Goal: Complete application form

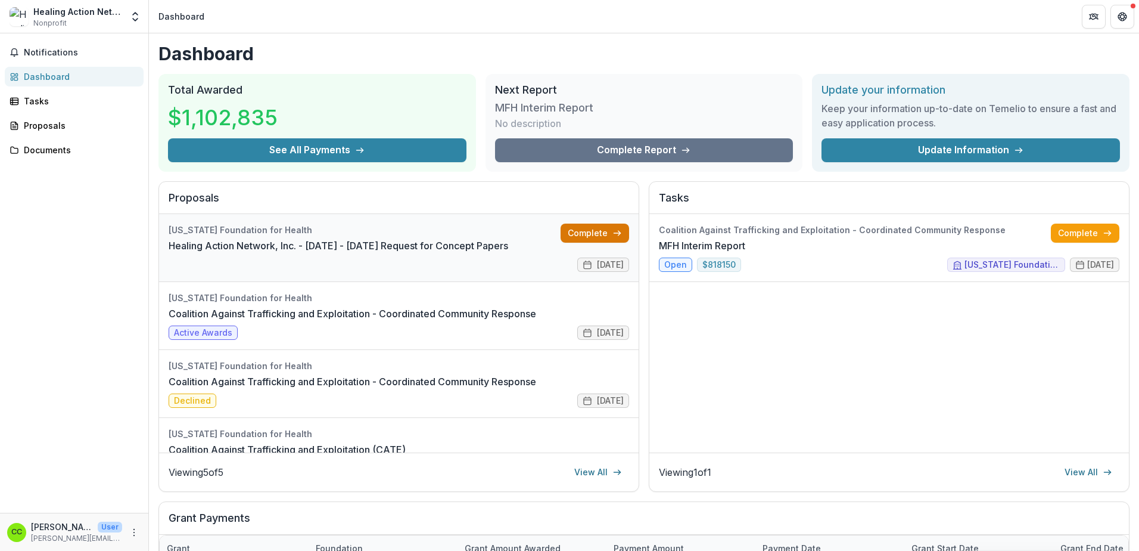
click at [574, 225] on link "Complete" at bounding box center [595, 232] width 69 height 19
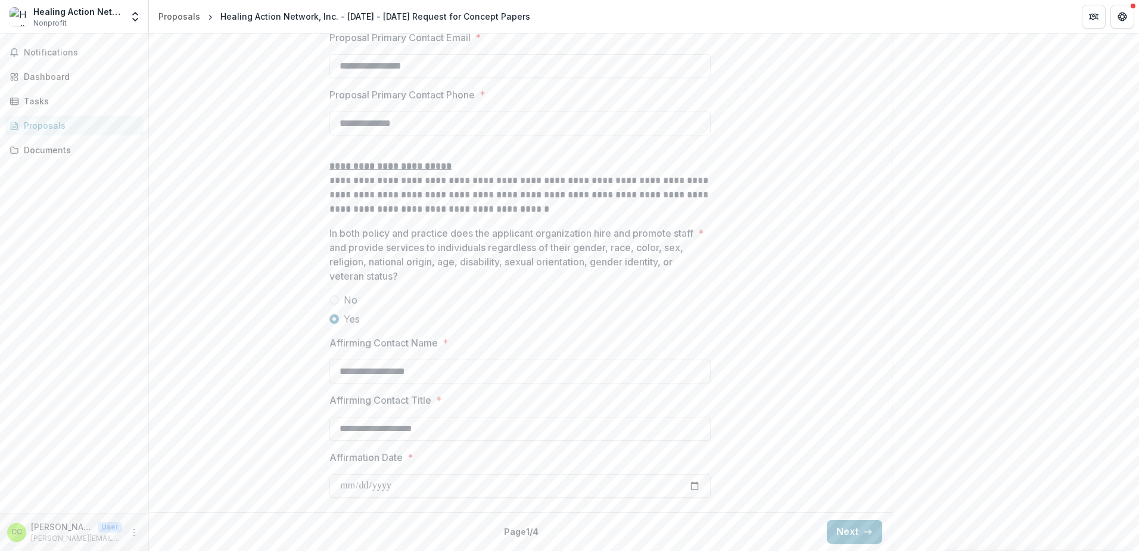
scroll to position [1744, 0]
click at [366, 484] on input "**********" at bounding box center [519, 486] width 381 height 24
type input "**********"
click at [851, 530] on button "Next" at bounding box center [854, 532] width 55 height 24
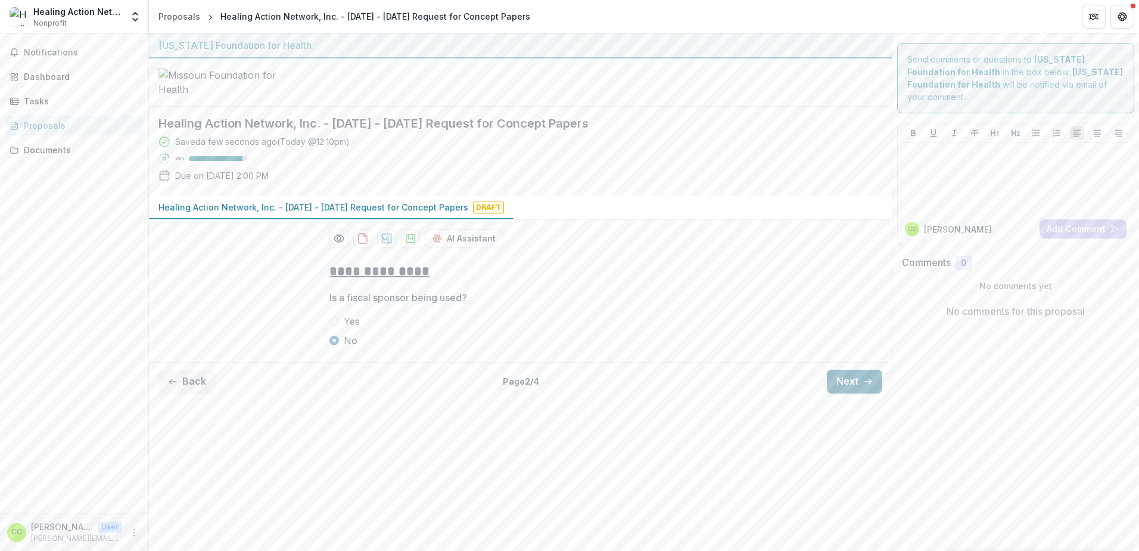
click at [859, 393] on button "Next" at bounding box center [854, 381] width 55 height 24
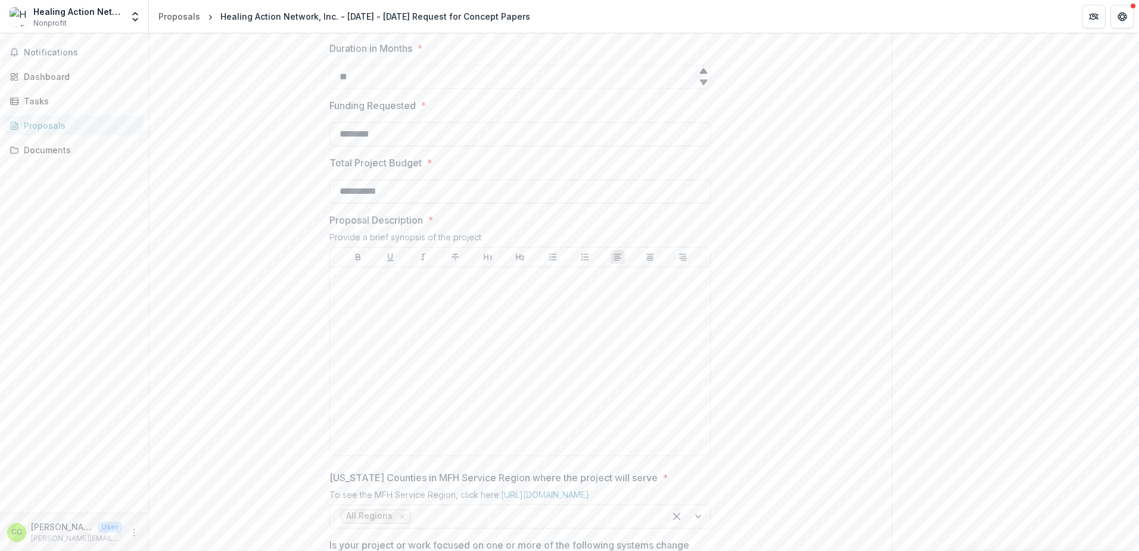
scroll to position [357, 0]
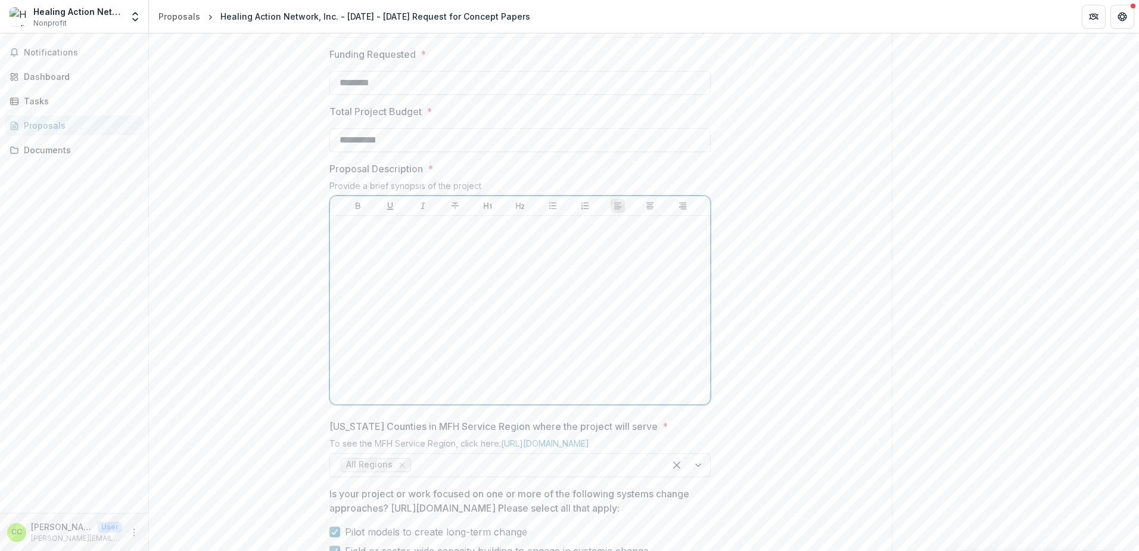
click at [391, 335] on div at bounding box center [520, 309] width 371 height 179
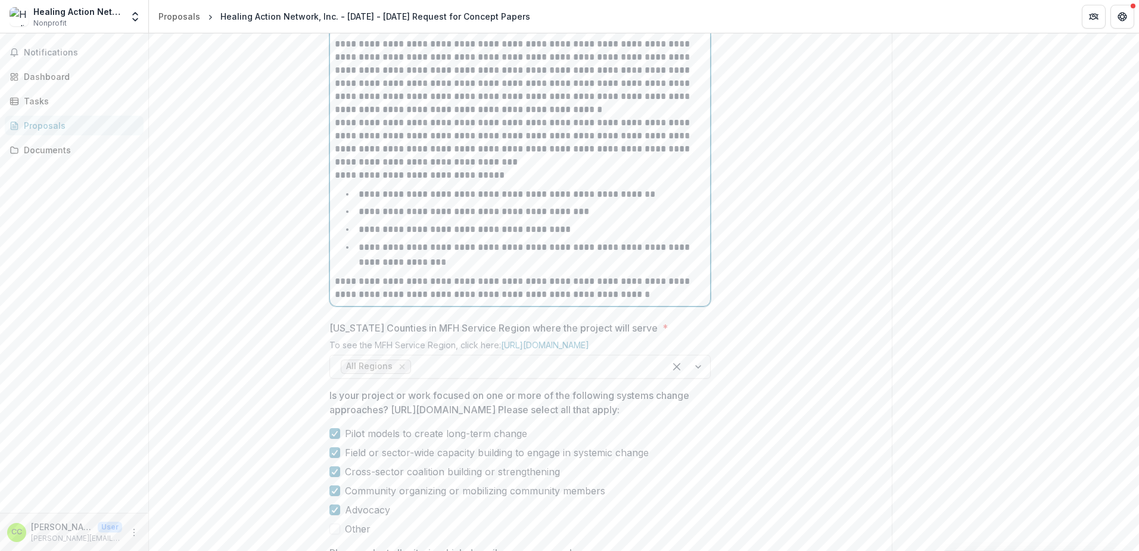
scroll to position [562, 0]
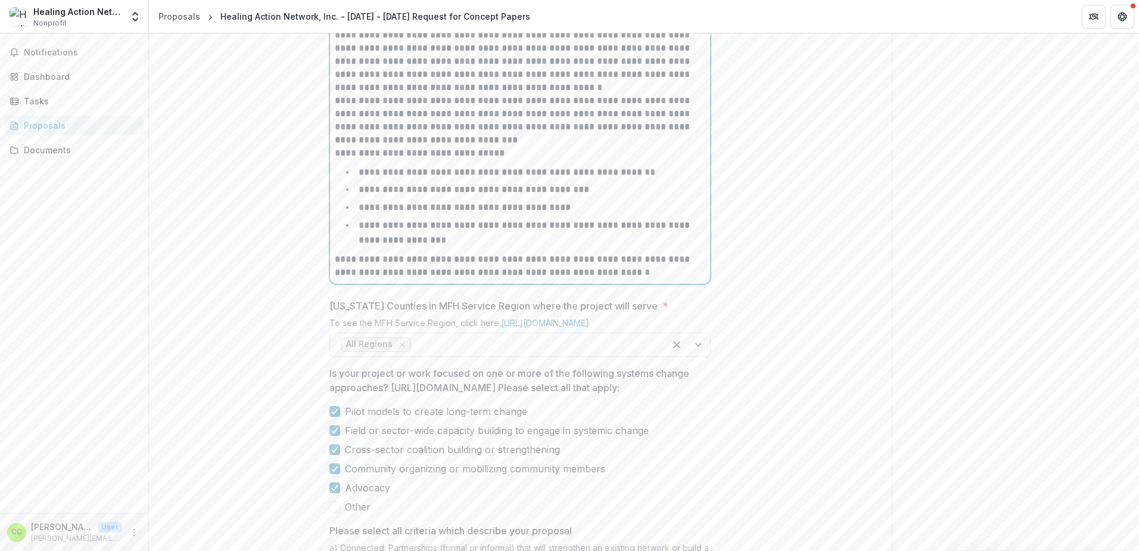
click at [537, 94] on p "**********" at bounding box center [520, 54] width 371 height 79
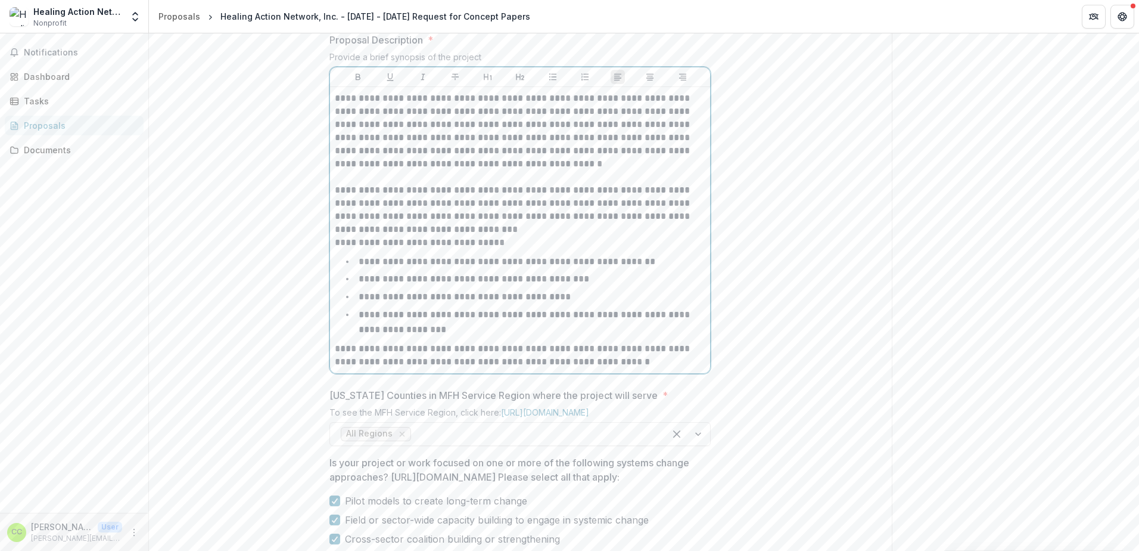
scroll to position [443, 0]
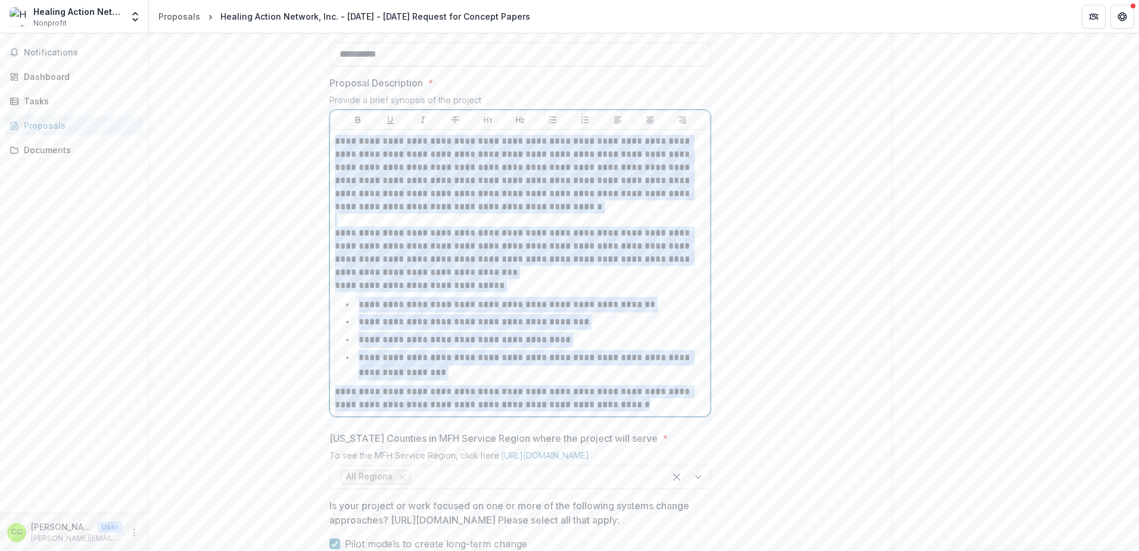
drag, startPoint x: 334, startPoint y: 231, endPoint x: 671, endPoint y: 499, distance: 431.2
click at [671, 411] on div "**********" at bounding box center [520, 273] width 371 height 276
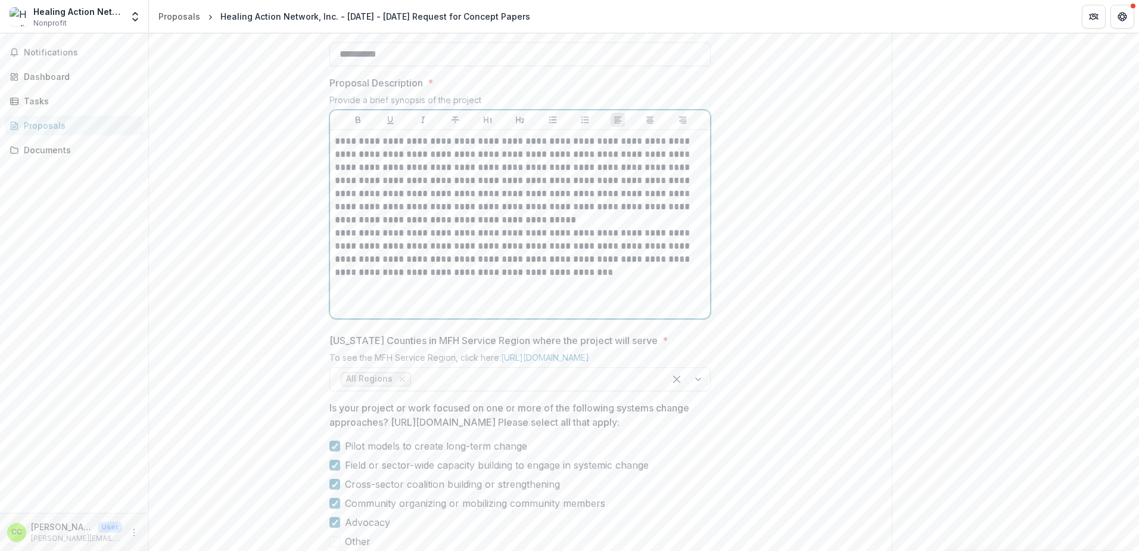
click at [497, 226] on p "**********" at bounding box center [520, 181] width 371 height 92
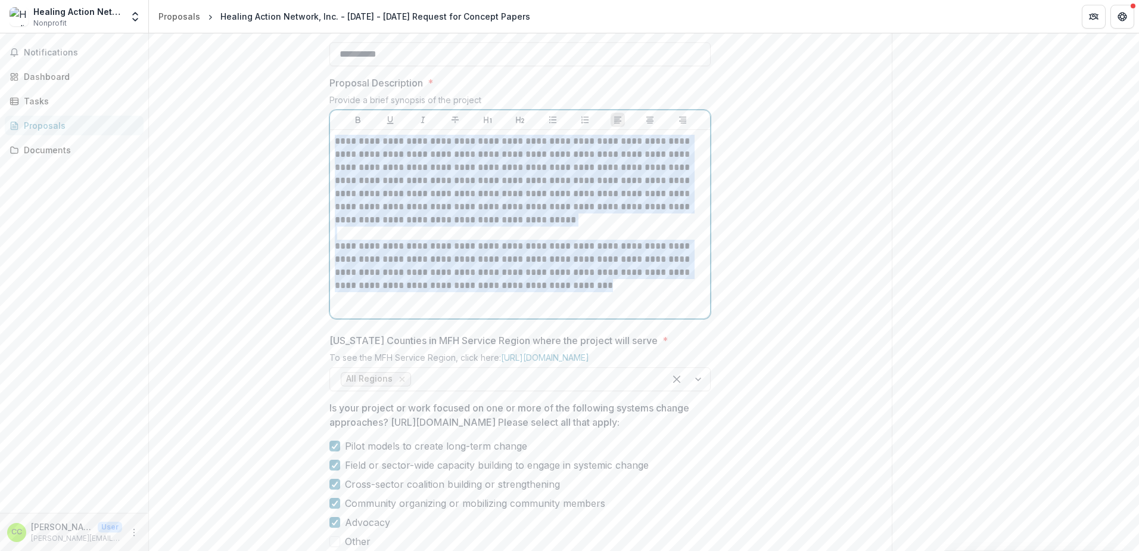
drag, startPoint x: 334, startPoint y: 231, endPoint x: 657, endPoint y: 394, distance: 361.3
click at [657, 313] on div "**********" at bounding box center [520, 224] width 371 height 179
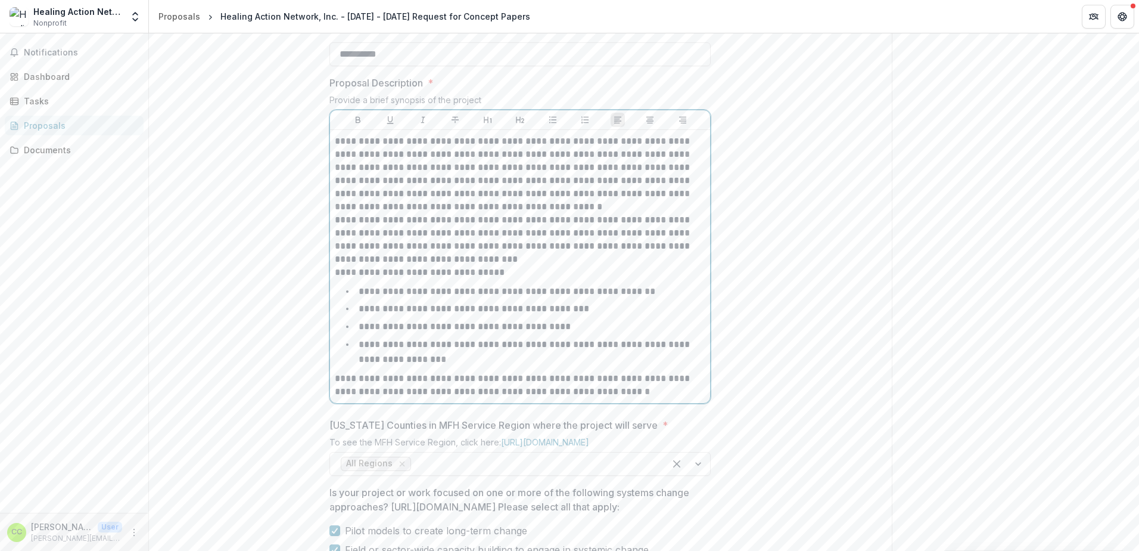
click at [534, 213] on p "**********" at bounding box center [520, 174] width 371 height 79
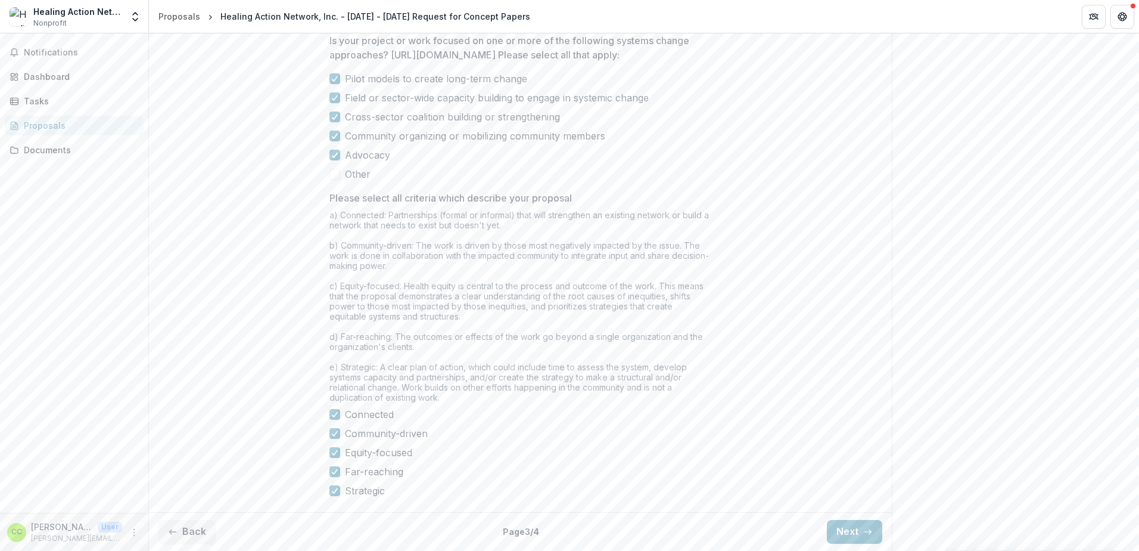
scroll to position [1013, 0]
click at [849, 534] on button "Next" at bounding box center [854, 532] width 55 height 24
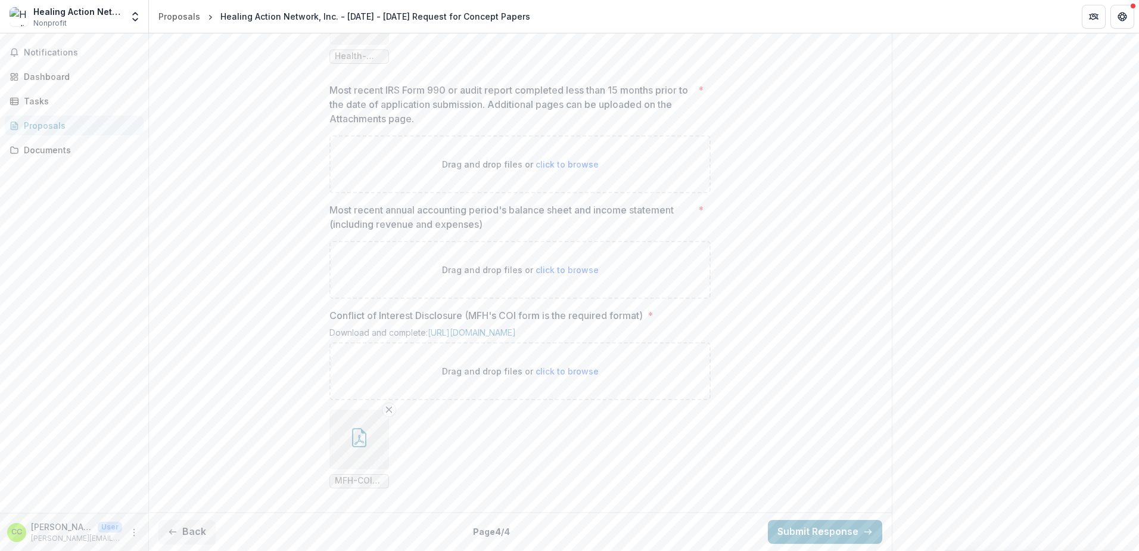
click at [555, 169] on span "click to browse" at bounding box center [567, 164] width 63 height 10
type input "**********"
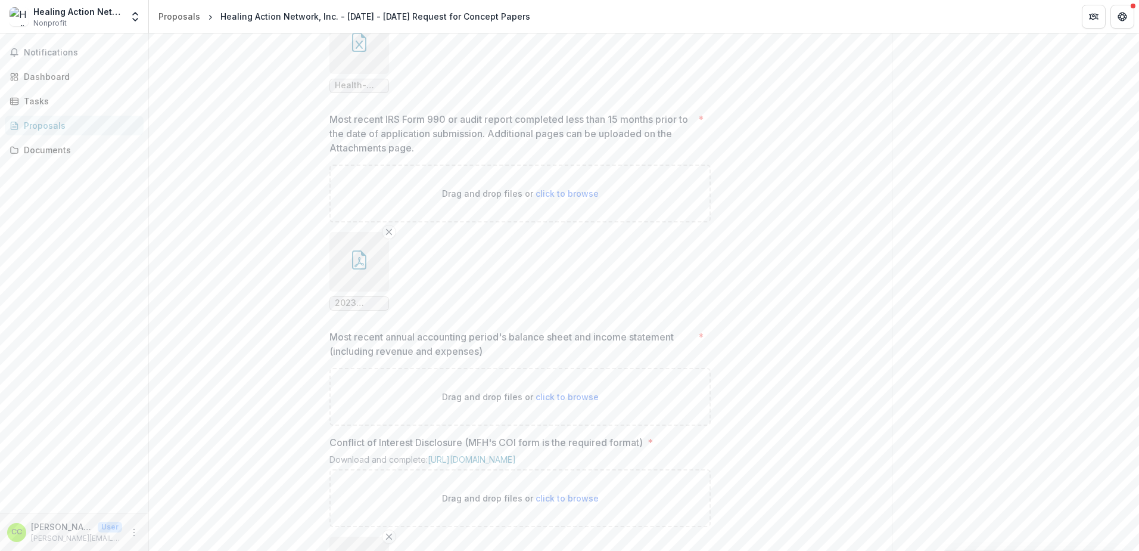
scroll to position [926, 0]
click at [357, 292] on button "button" at bounding box center [359, 262] width 60 height 60
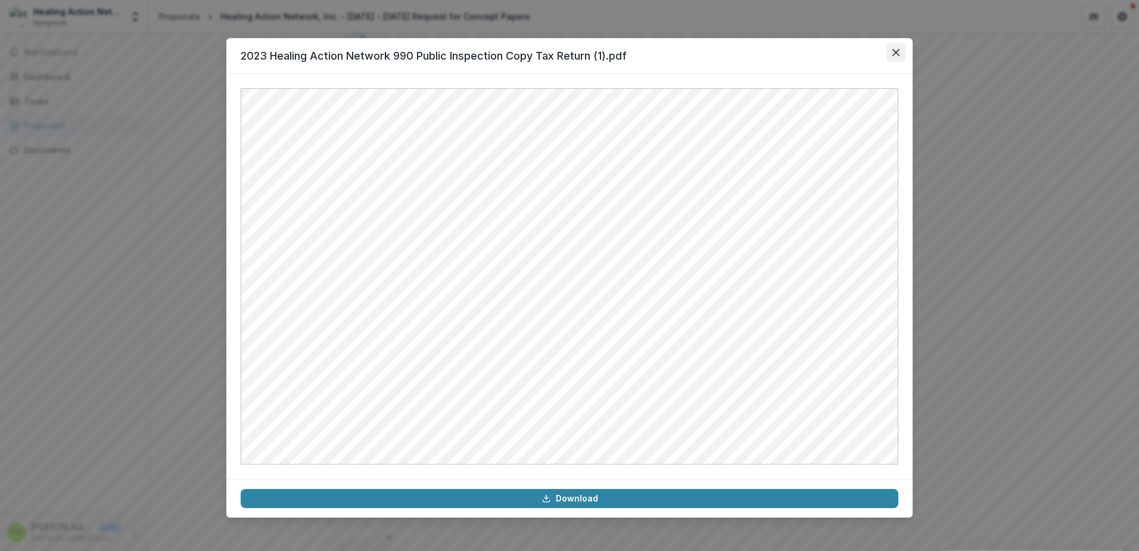
click at [901, 46] on button "Close" at bounding box center [896, 52] width 19 height 19
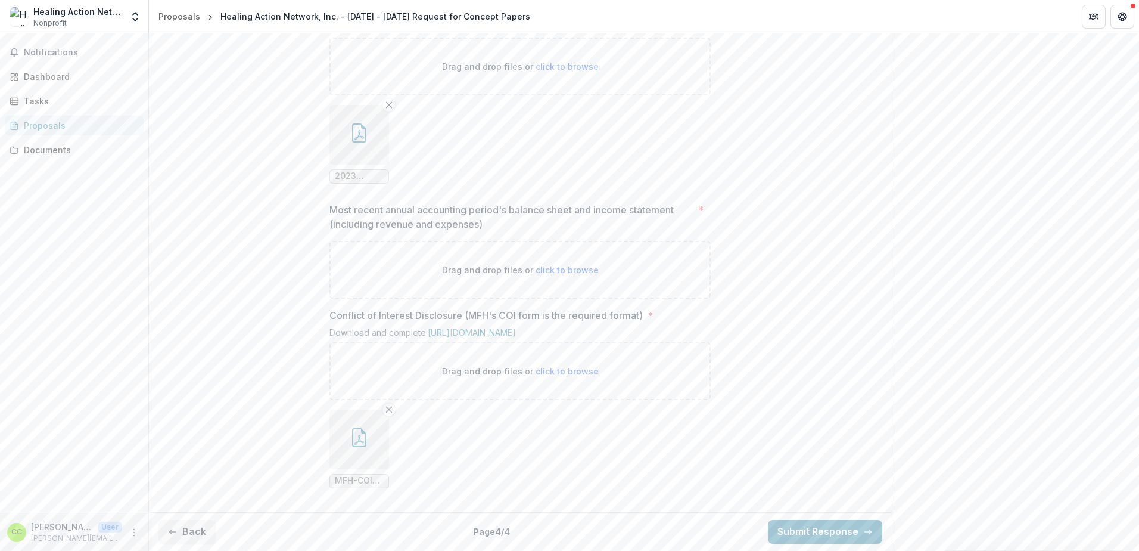
scroll to position [1165, 0]
click at [482, 203] on p "Most recent annual accounting period's balance sheet and income statement (incl…" at bounding box center [511, 217] width 364 height 29
click at [391, 203] on p "Most recent annual accounting period's balance sheet and income statement (incl…" at bounding box center [511, 217] width 364 height 29
drag, startPoint x: 385, startPoint y: 198, endPoint x: 680, endPoint y: 195, distance: 295.0
click at [680, 203] on p "Most recent annual accounting period's balance sheet and income statement (incl…" at bounding box center [511, 217] width 364 height 29
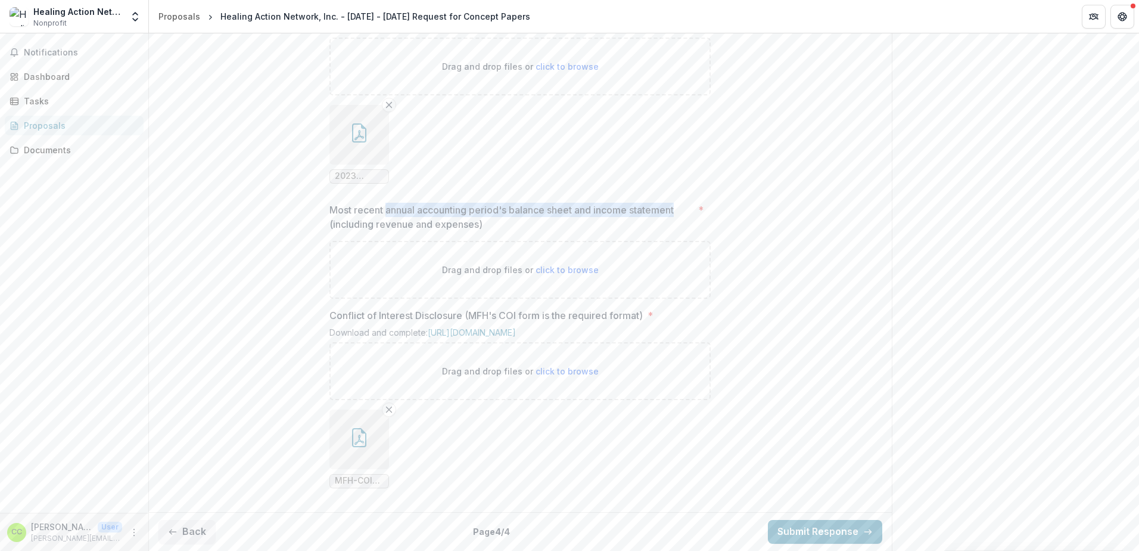
drag, startPoint x: 680, startPoint y: 195, endPoint x: 649, endPoint y: 197, distance: 31.7
copy p "annual accounting period's balance sheet and income statement"
click at [551, 265] on span "click to browse" at bounding box center [567, 270] width 63 height 10
type input "**********"
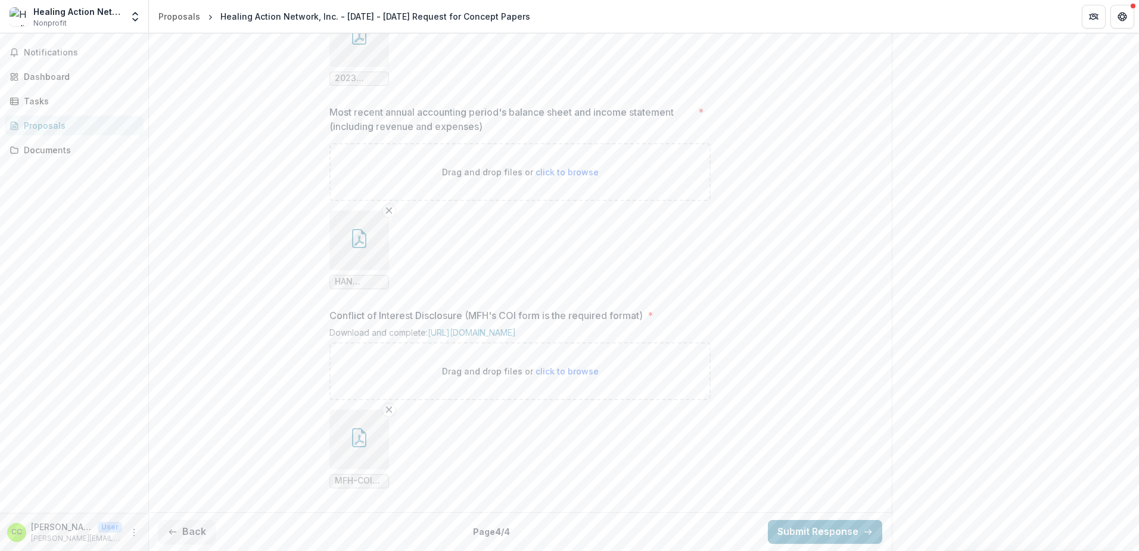
scroll to position [1263, 0]
click at [195, 527] on button "Back" at bounding box center [186, 532] width 57 height 24
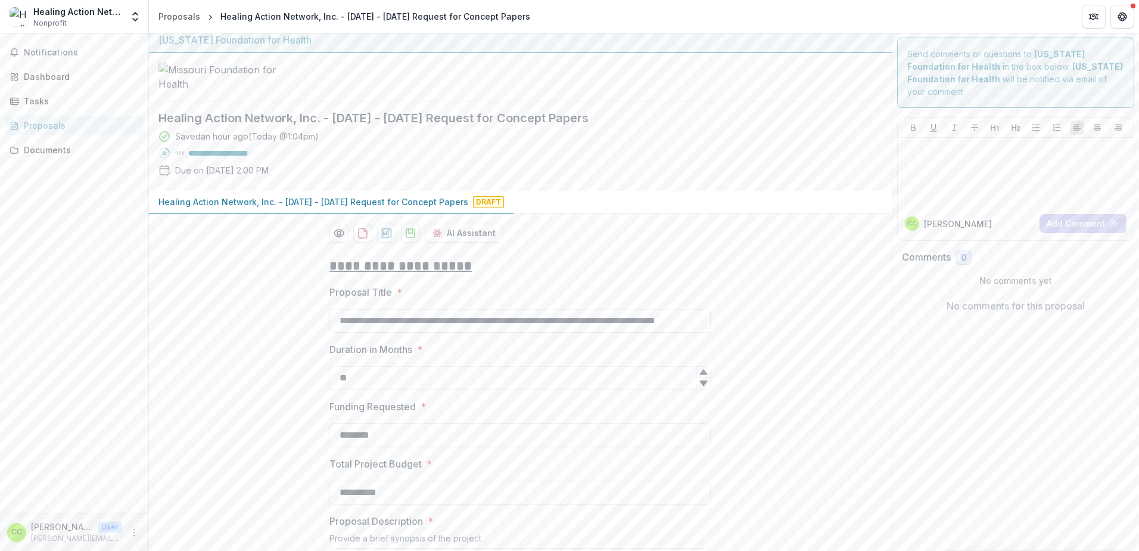
scroll to position [0, 0]
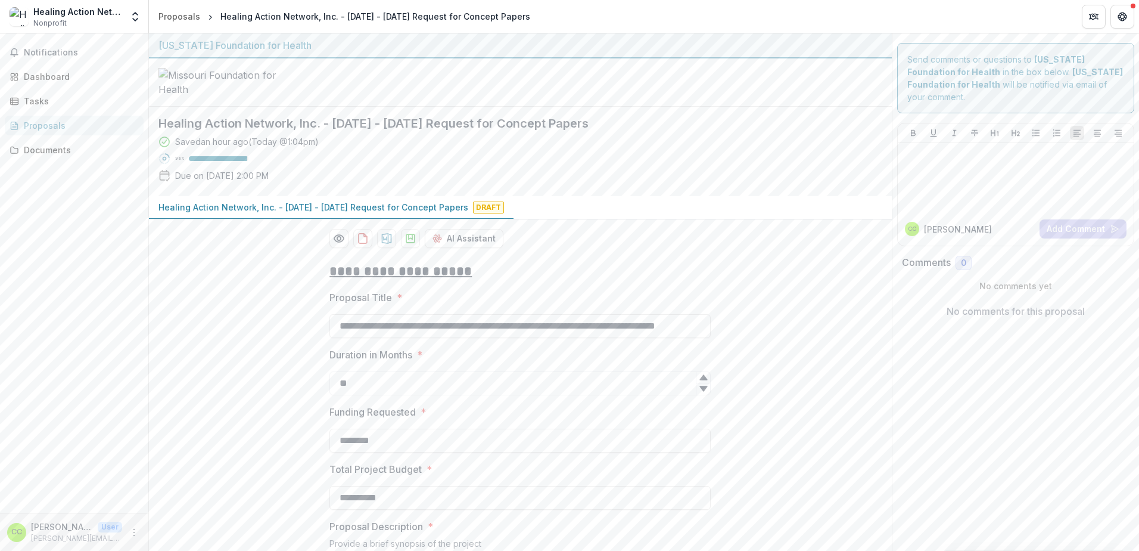
click at [473, 213] on span "Draft" at bounding box center [488, 207] width 31 height 12
click at [363, 244] on icon "download-proposal" at bounding box center [363, 238] width 12 height 12
click at [409, 239] on polygon "download-proposal" at bounding box center [411, 236] width 4 height 5
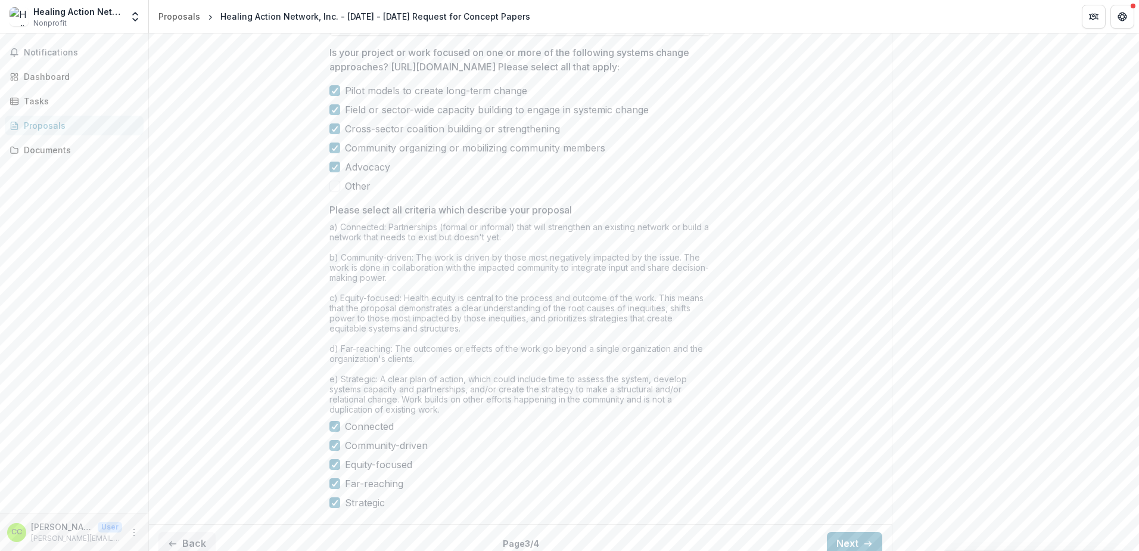
scroll to position [1013, 0]
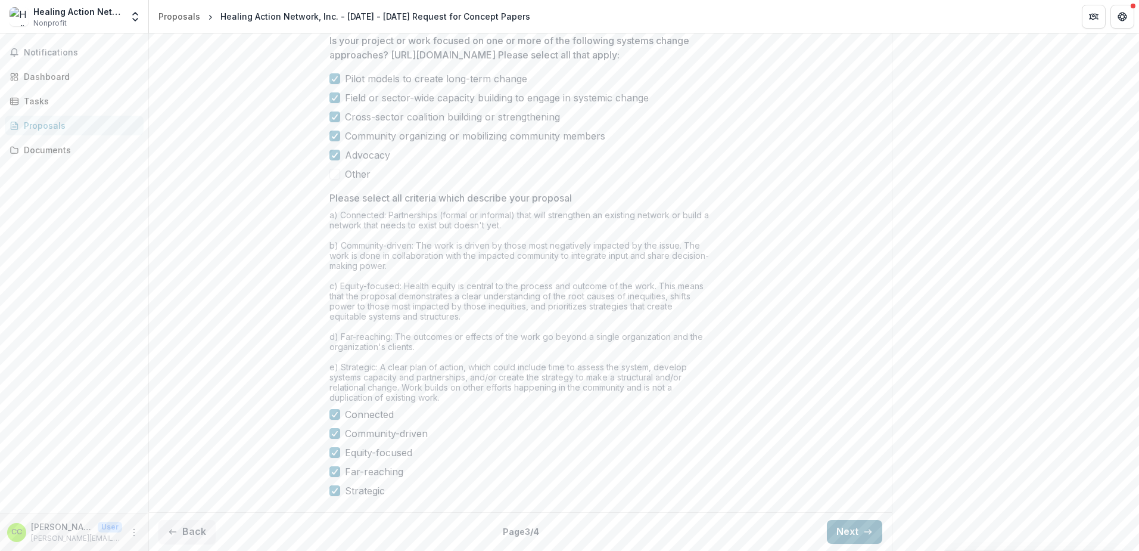
click at [851, 535] on button "Next" at bounding box center [854, 532] width 55 height 24
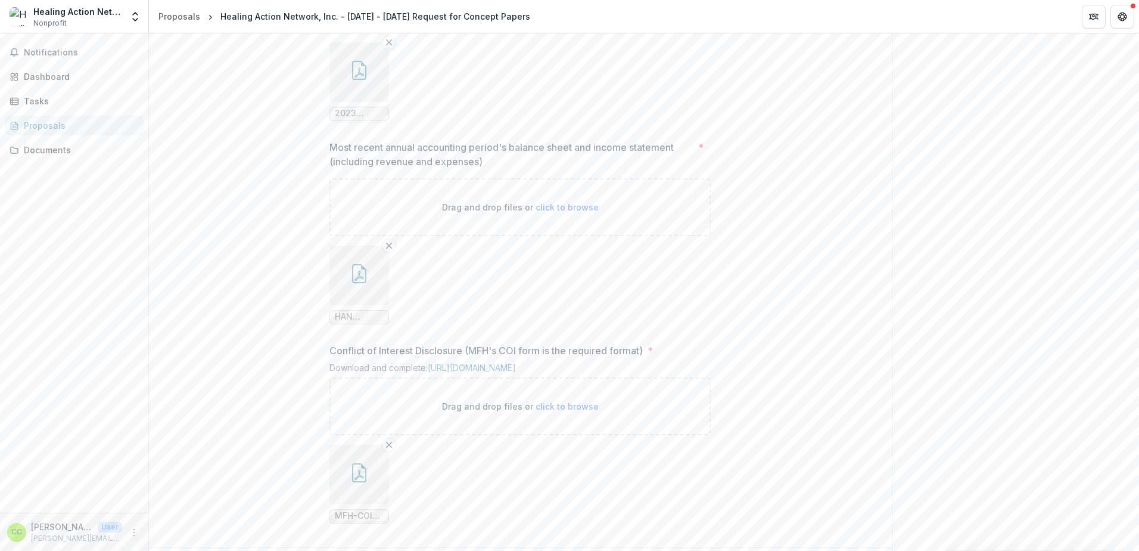
scroll to position [1263, 0]
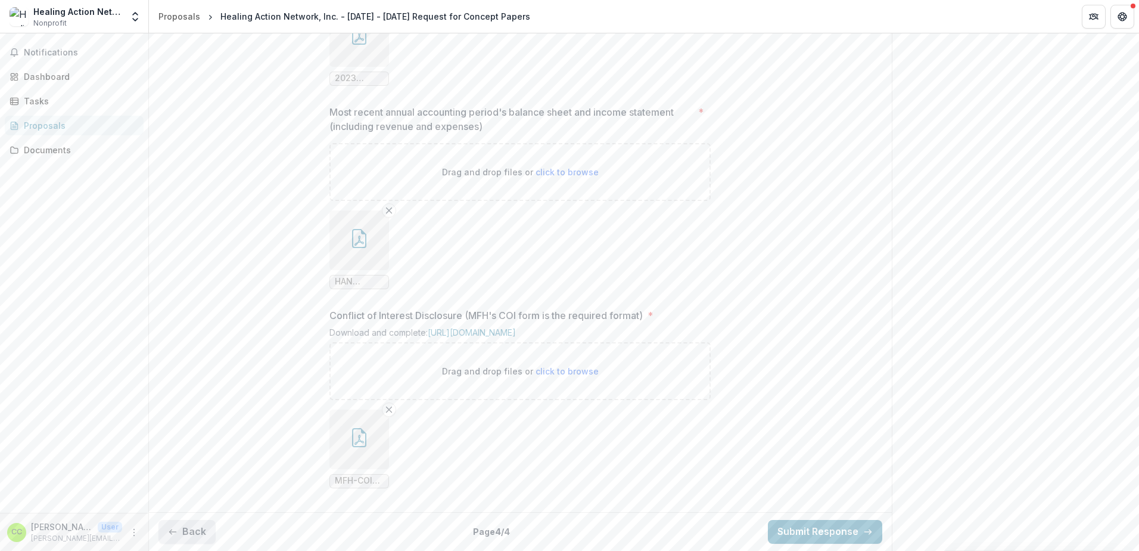
click at [177, 529] on icon "button" at bounding box center [173, 532] width 10 height 10
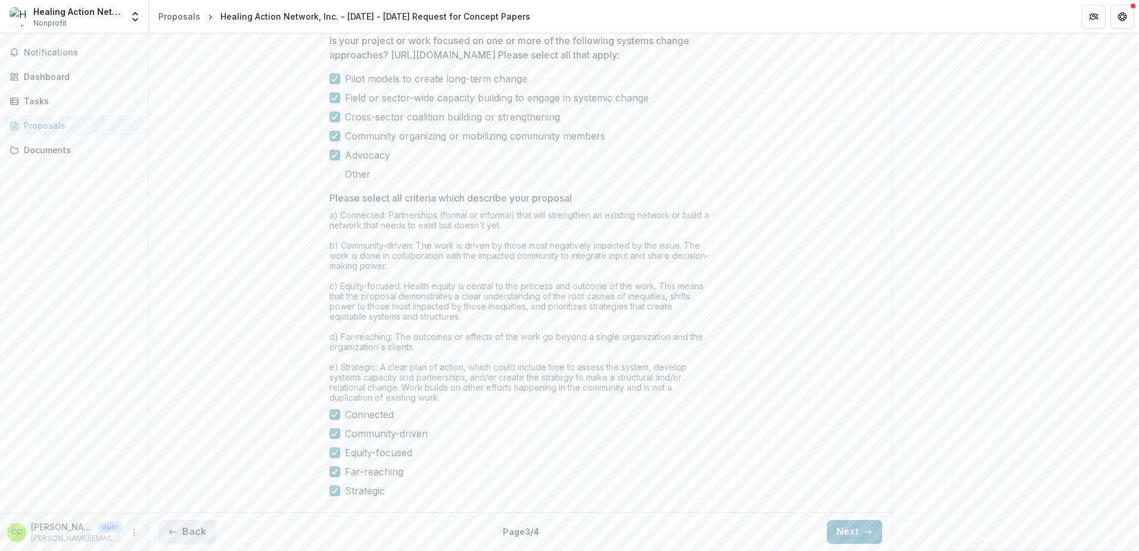
scroll to position [1013, 0]
click at [180, 524] on button "Back" at bounding box center [186, 532] width 57 height 24
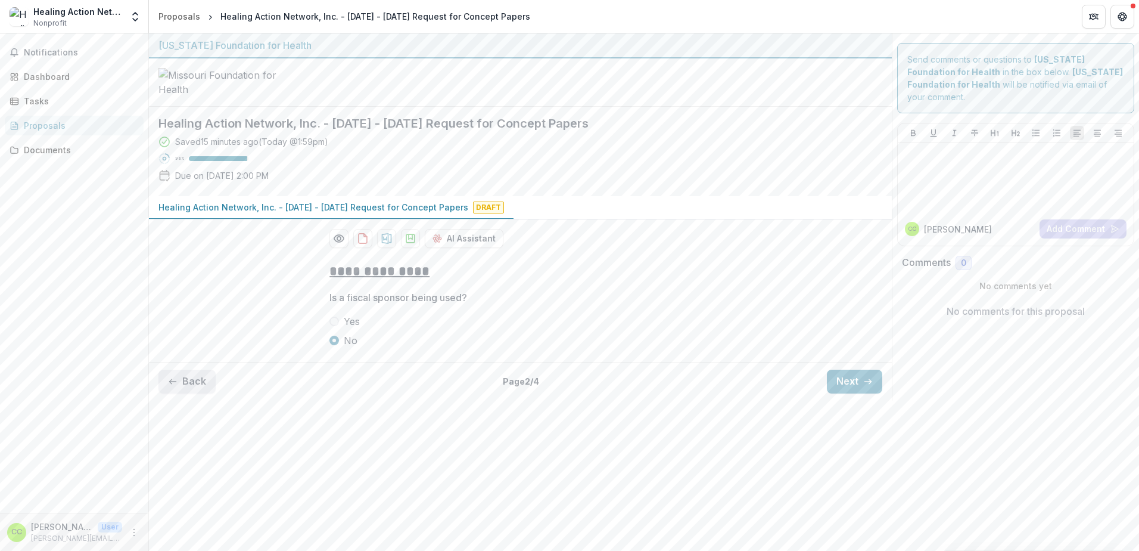
click at [189, 393] on button "Back" at bounding box center [186, 381] width 57 height 24
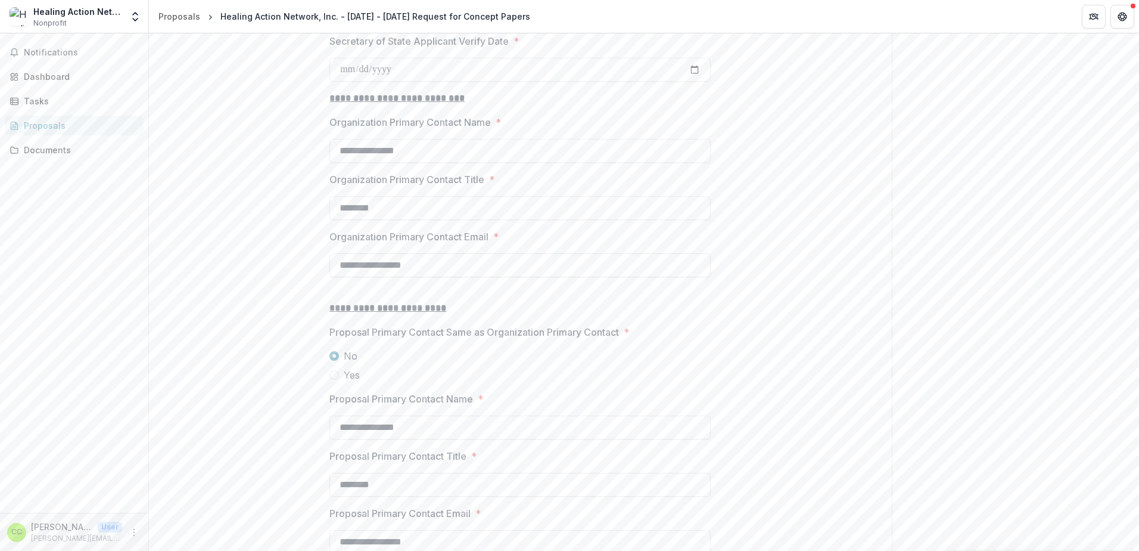
scroll to position [1192, 0]
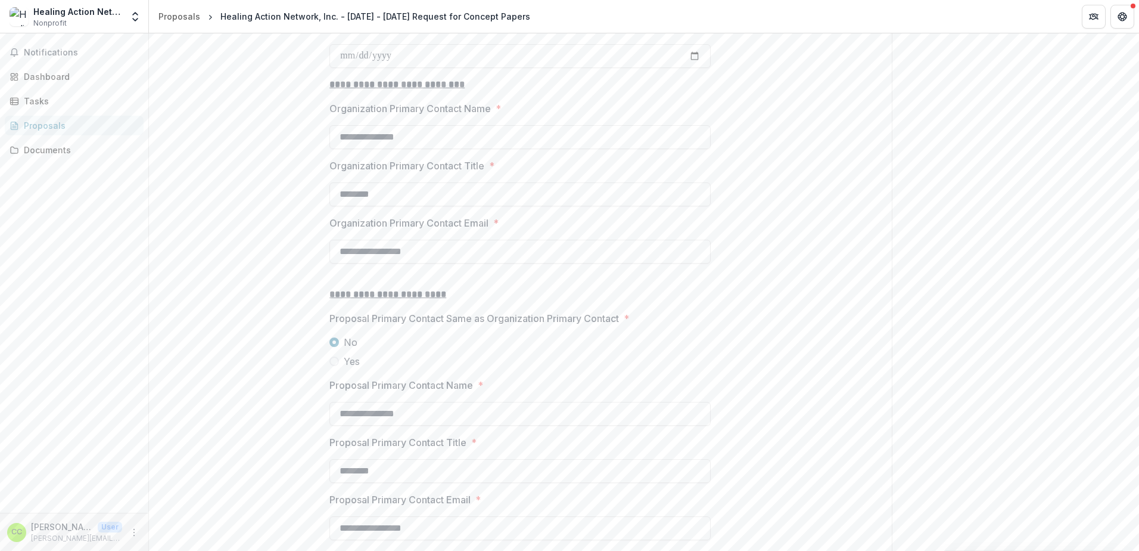
click at [332, 368] on label "Yes" at bounding box center [519, 361] width 381 height 14
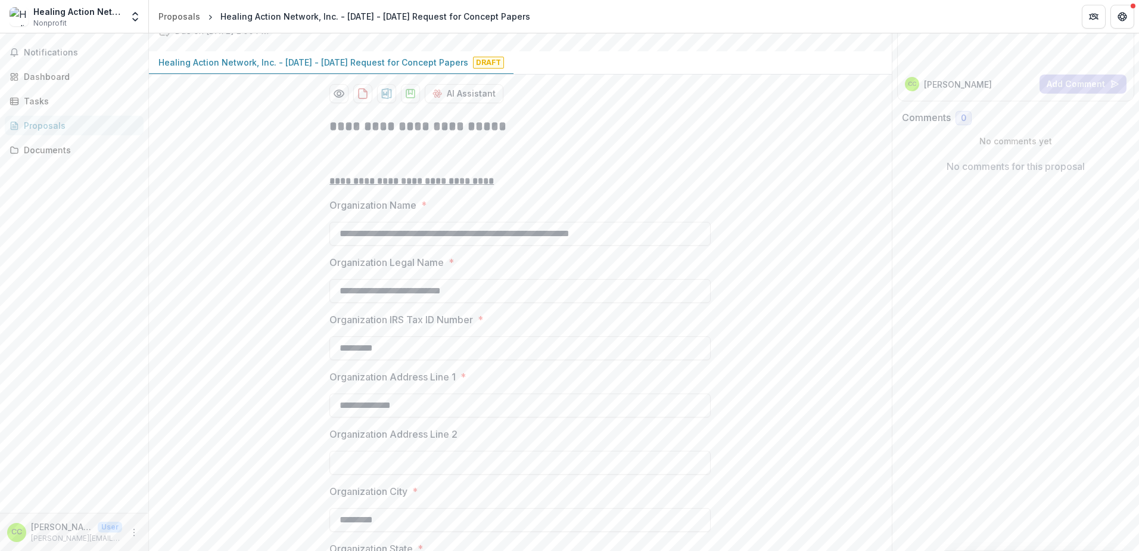
scroll to position [0, 0]
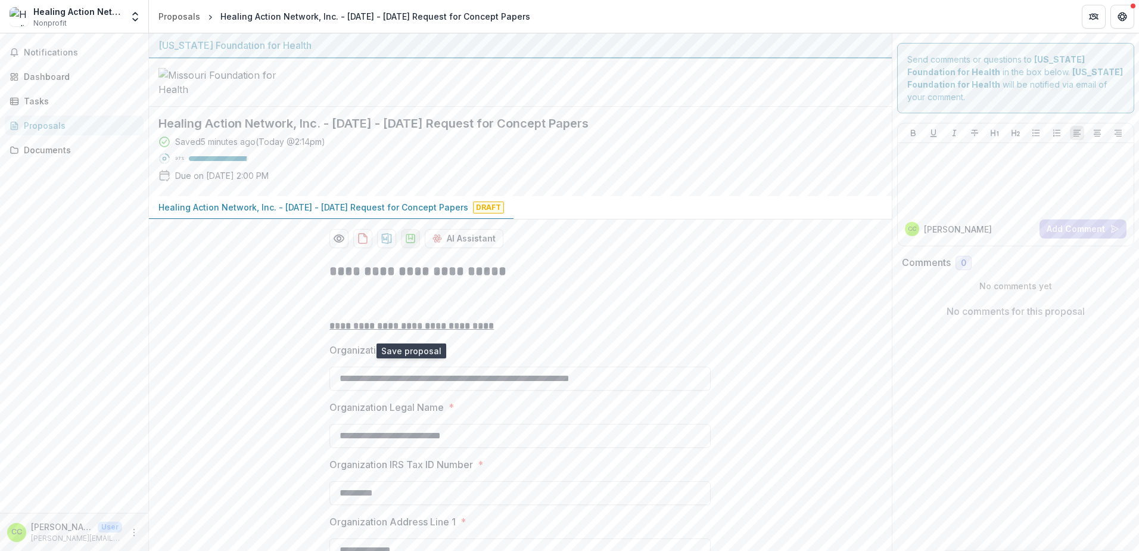
click at [406, 244] on icon "download-proposal" at bounding box center [411, 238] width 12 height 12
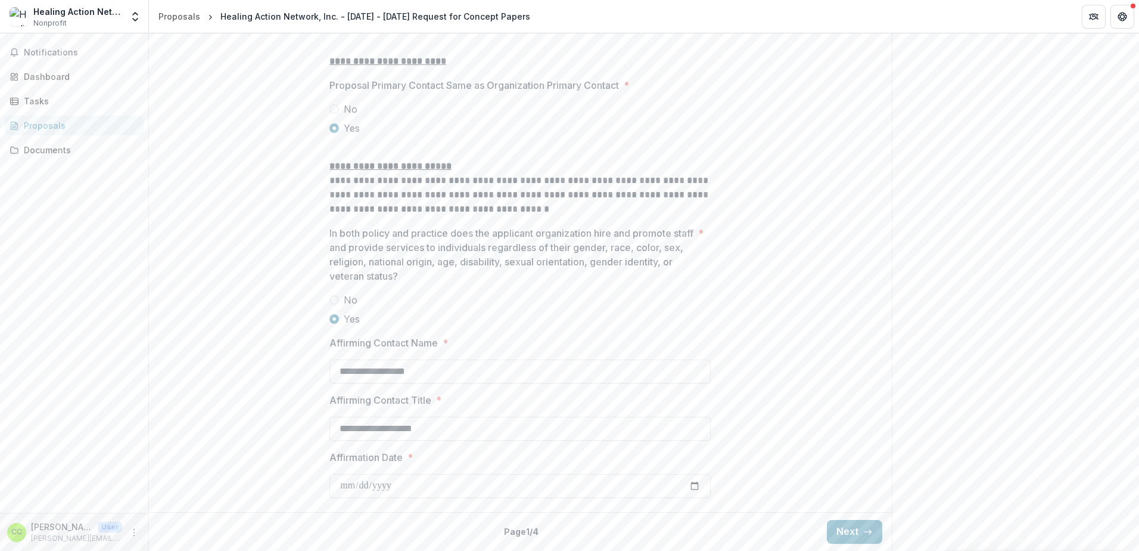
scroll to position [1515, 0]
click at [849, 527] on button "Next" at bounding box center [854, 532] width 55 height 24
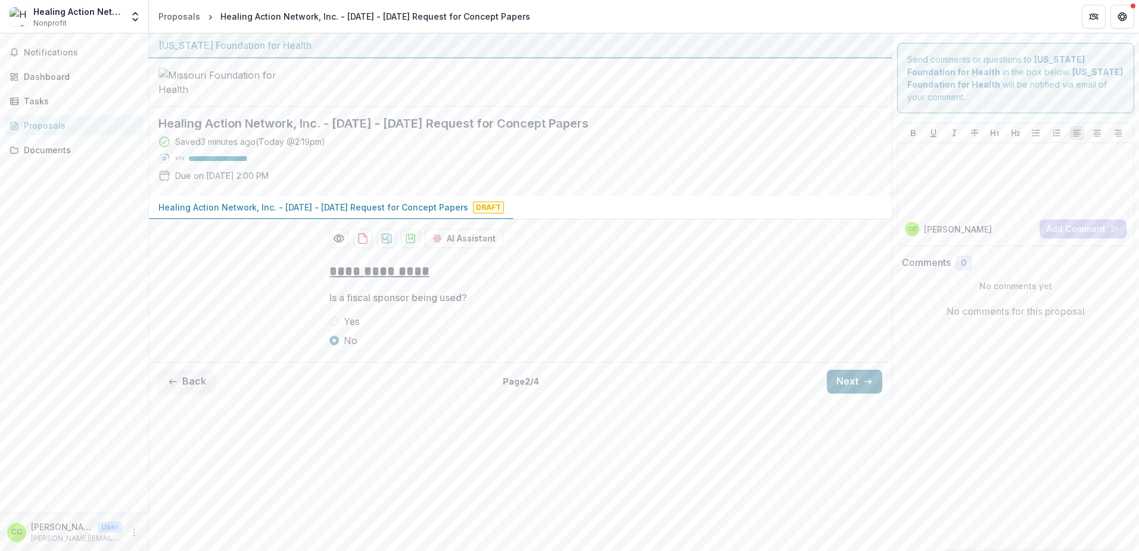
scroll to position [0, 0]
click at [853, 393] on button "Next" at bounding box center [854, 381] width 55 height 24
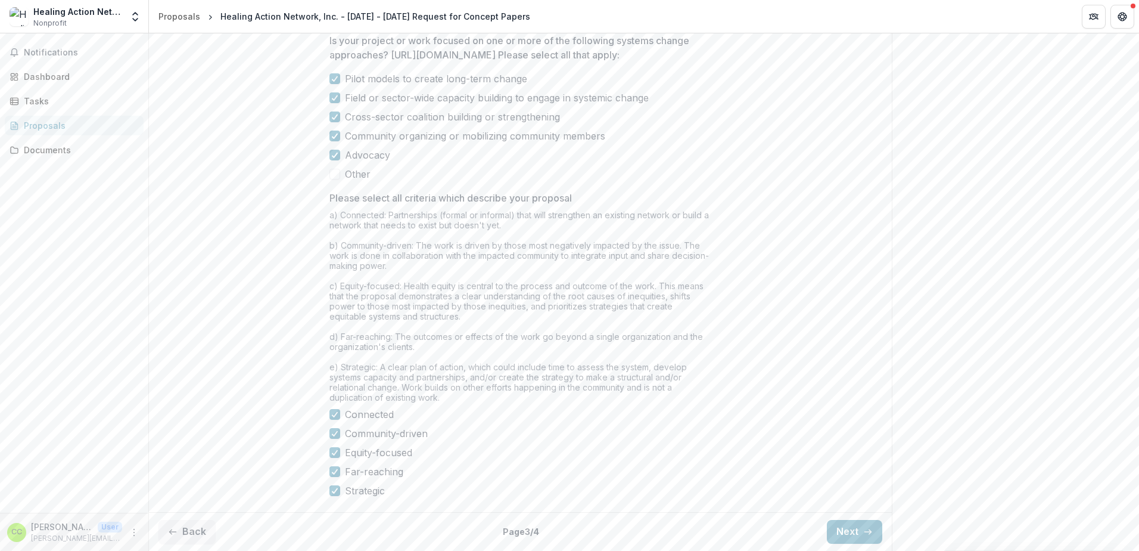
scroll to position [1013, 0]
click at [863, 530] on icon "button" at bounding box center [868, 532] width 10 height 10
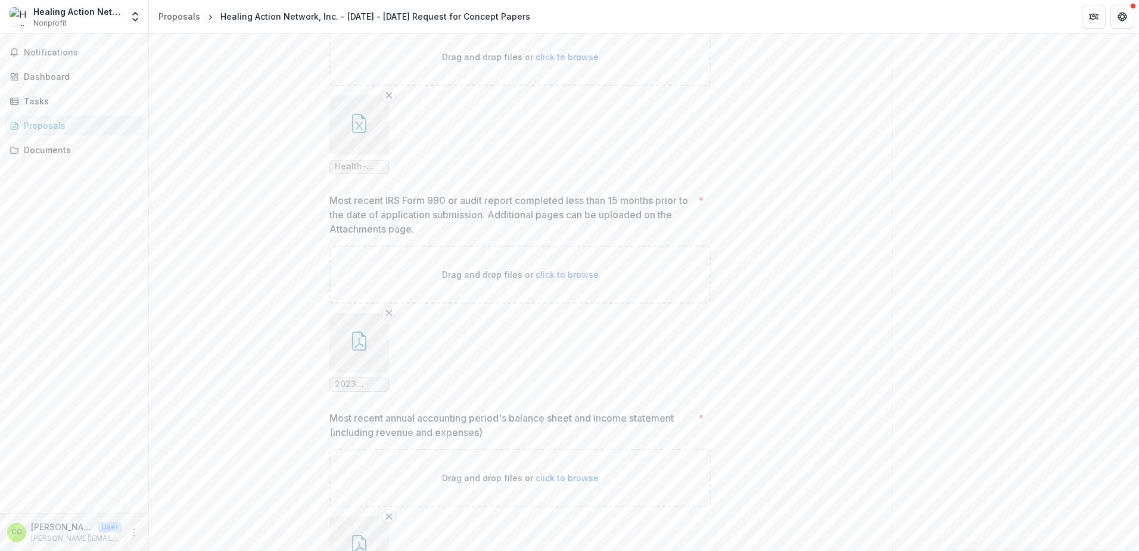
scroll to position [775, 0]
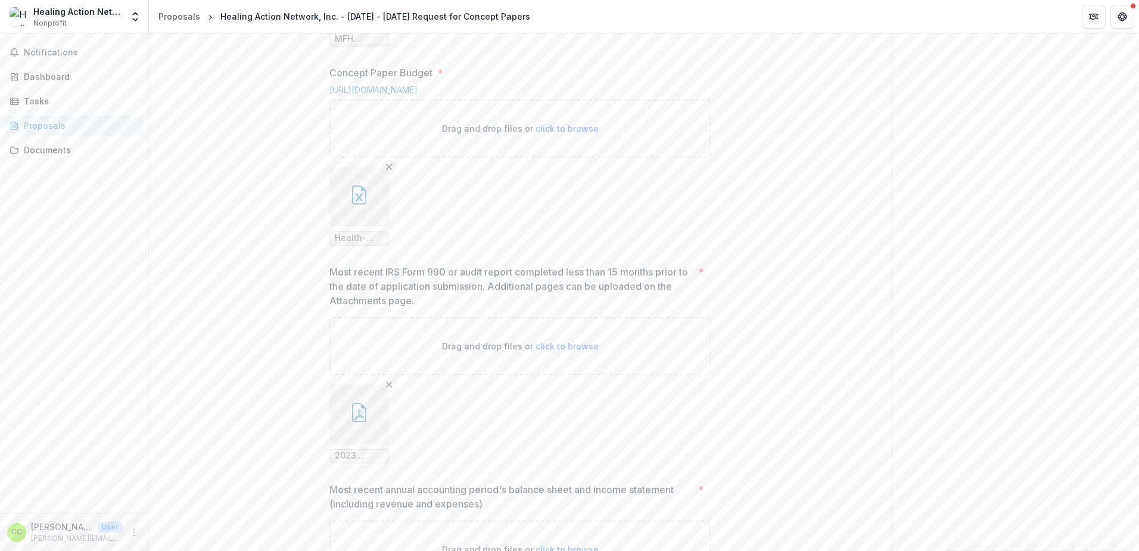
click at [386, 172] on icon "Remove File" at bounding box center [389, 167] width 10 height 10
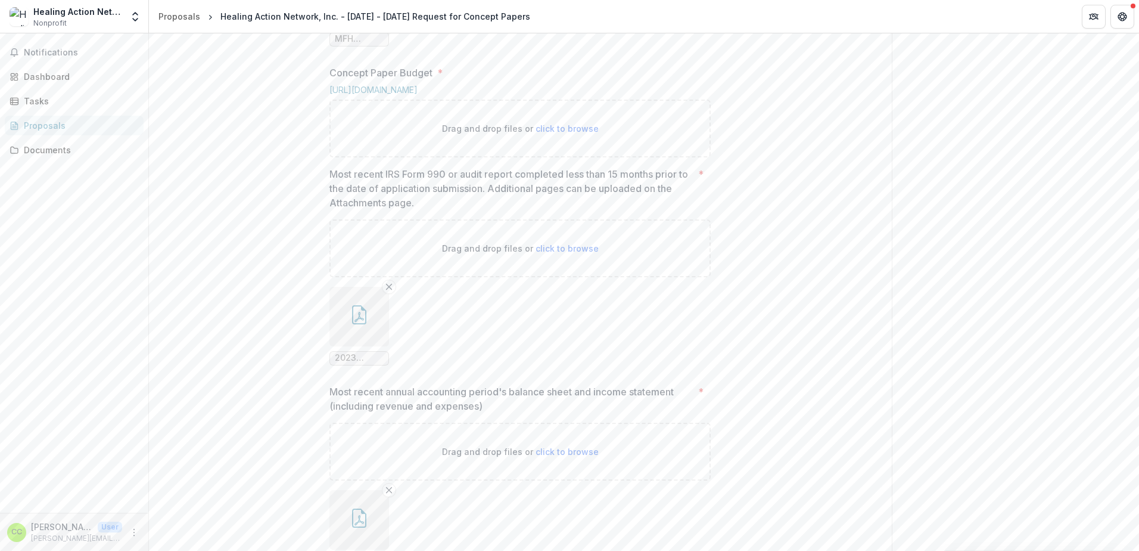
click at [555, 133] on span "click to browse" at bounding box center [567, 128] width 63 height 10
type input "**********"
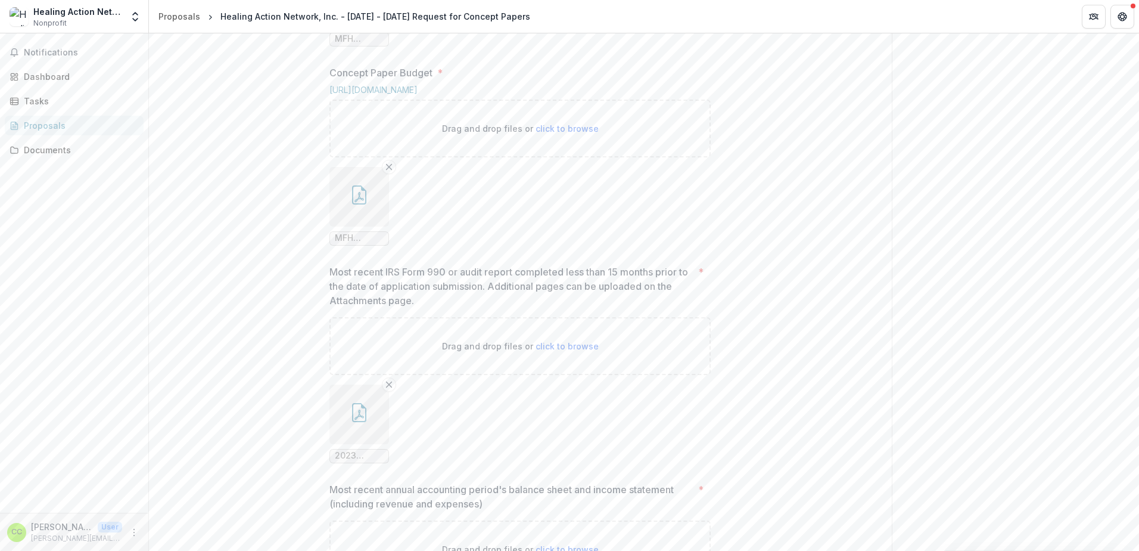
click at [352, 245] on div "MFH Concept Paper.pdf" at bounding box center [359, 206] width 60 height 79
click at [363, 204] on icon "button" at bounding box center [359, 194] width 19 height 19
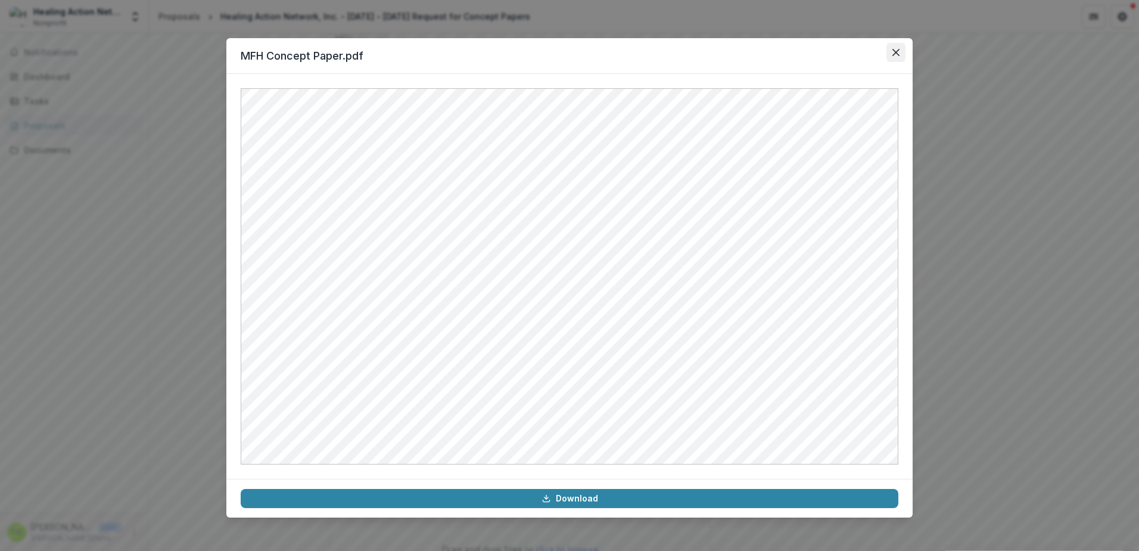
click at [890, 50] on button "Close" at bounding box center [896, 52] width 19 height 19
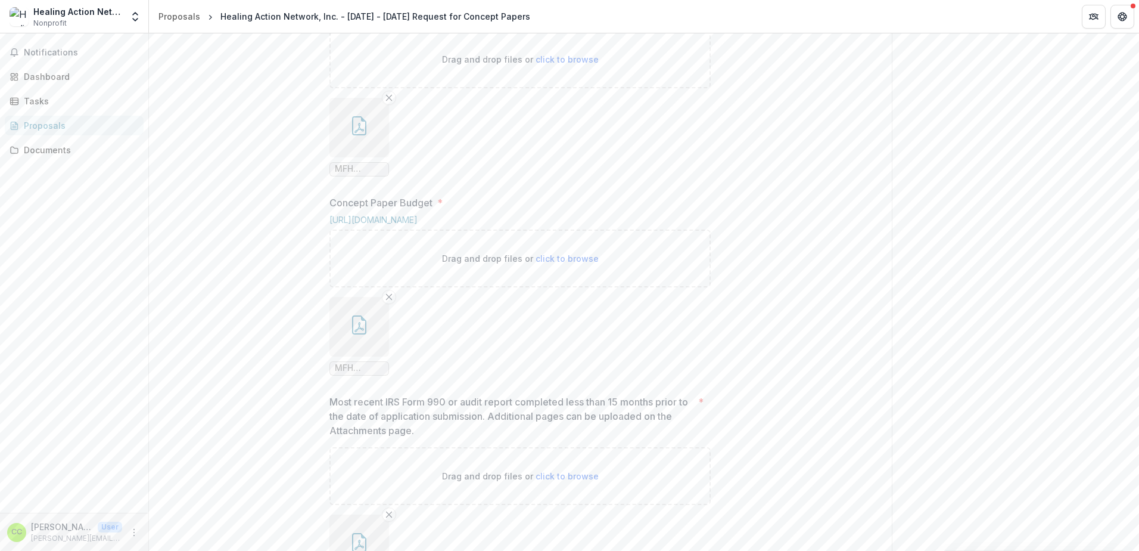
scroll to position [536, 0]
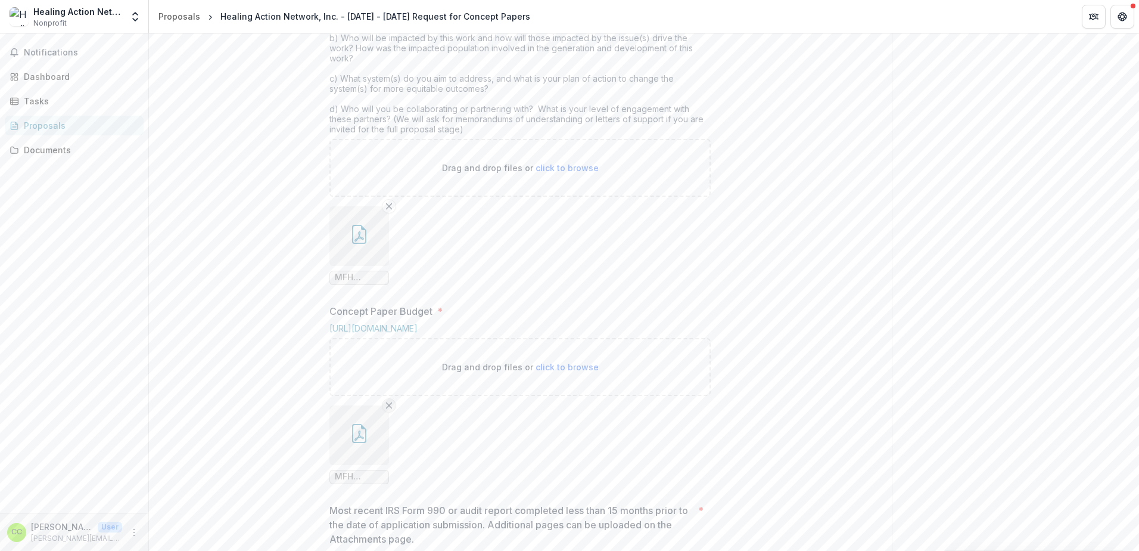
click at [384, 410] on icon "Remove File" at bounding box center [389, 405] width 10 height 10
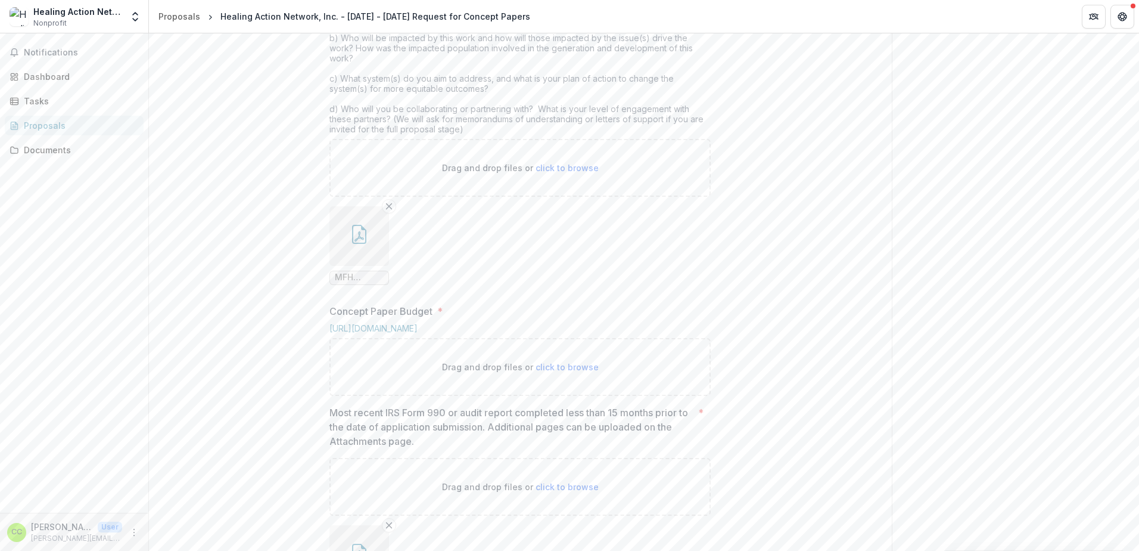
click at [546, 372] on span "click to browse" at bounding box center [567, 367] width 63 height 10
type input "**********"
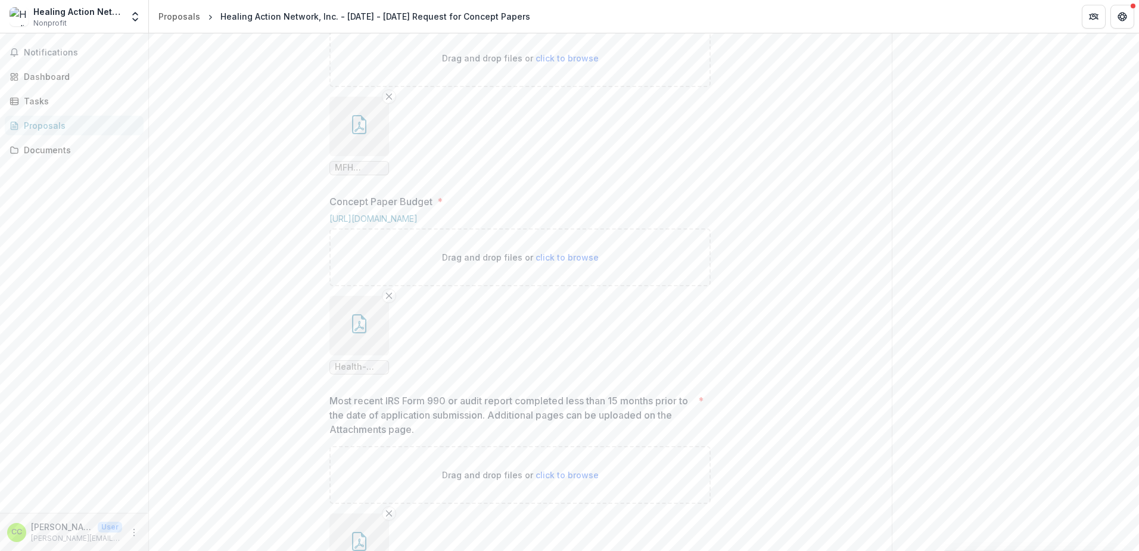
scroll to position [596, 0]
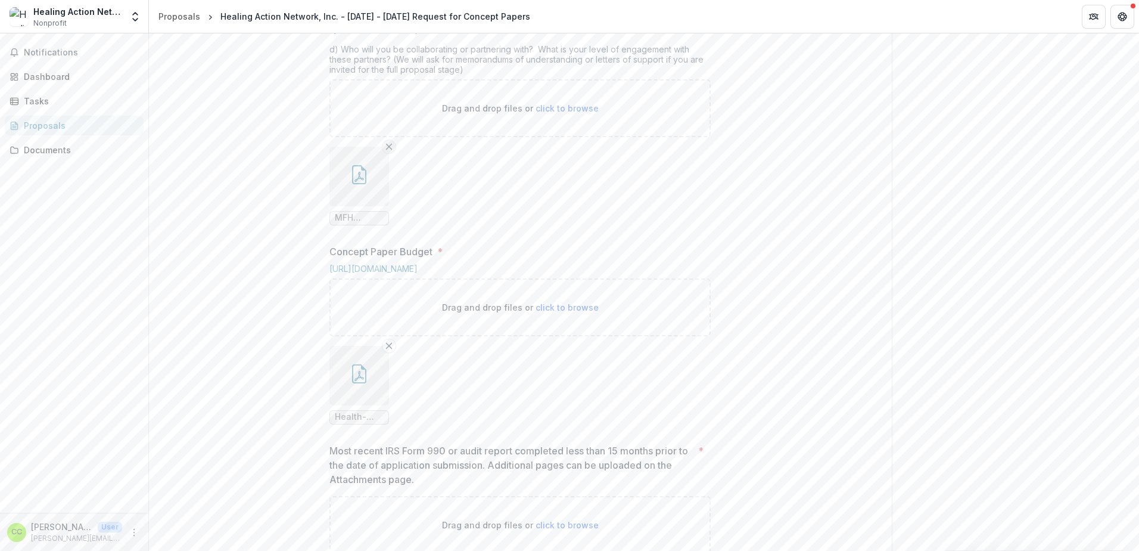
click at [384, 151] on icon "Remove File" at bounding box center [389, 147] width 10 height 10
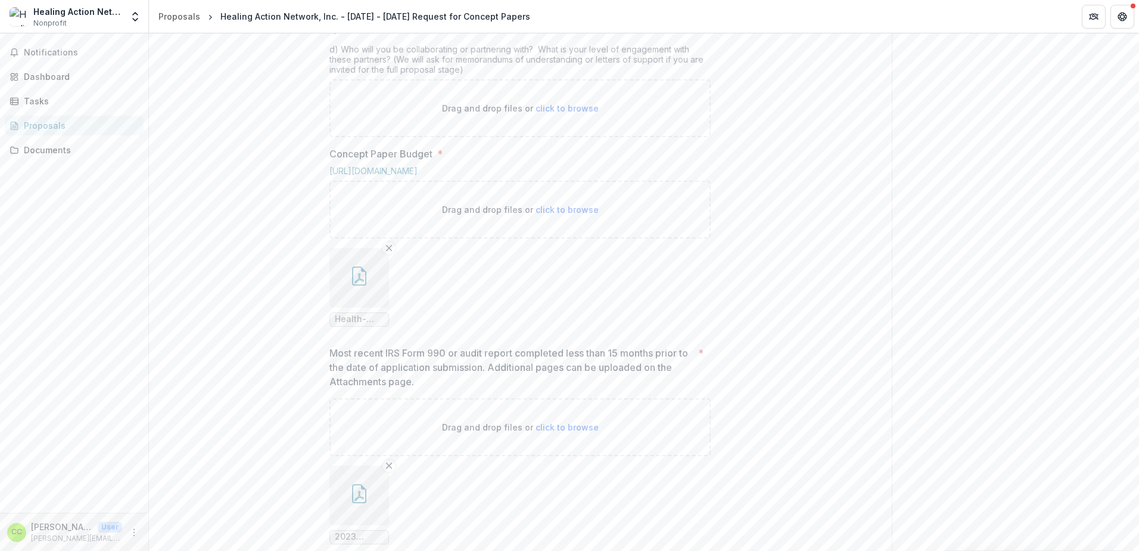
click at [573, 113] on span "click to browse" at bounding box center [567, 108] width 63 height 10
type input "**********"
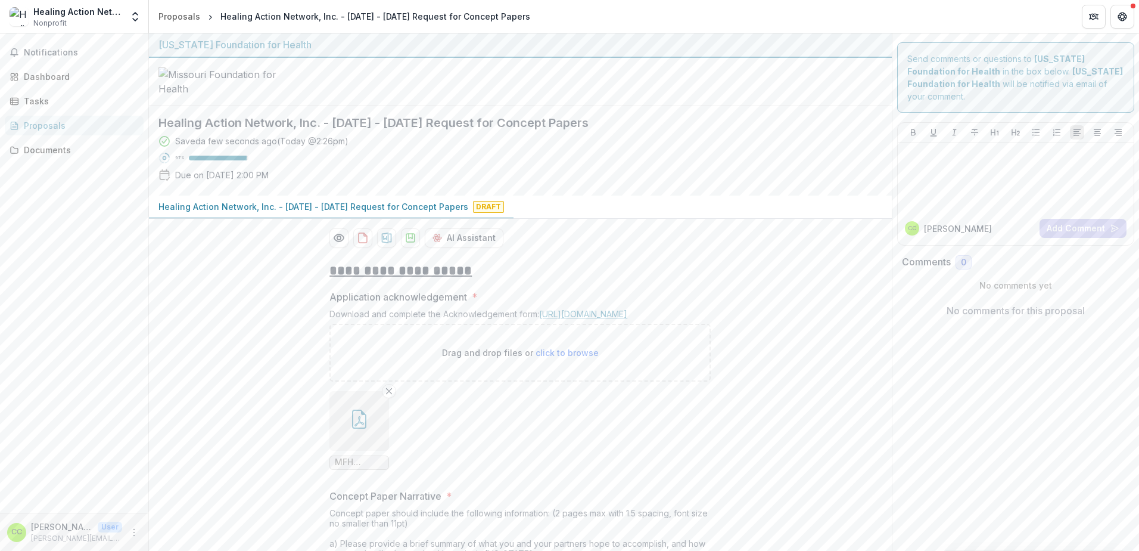
scroll to position [0, 0]
click at [406, 244] on icon "download-proposal" at bounding box center [411, 238] width 12 height 12
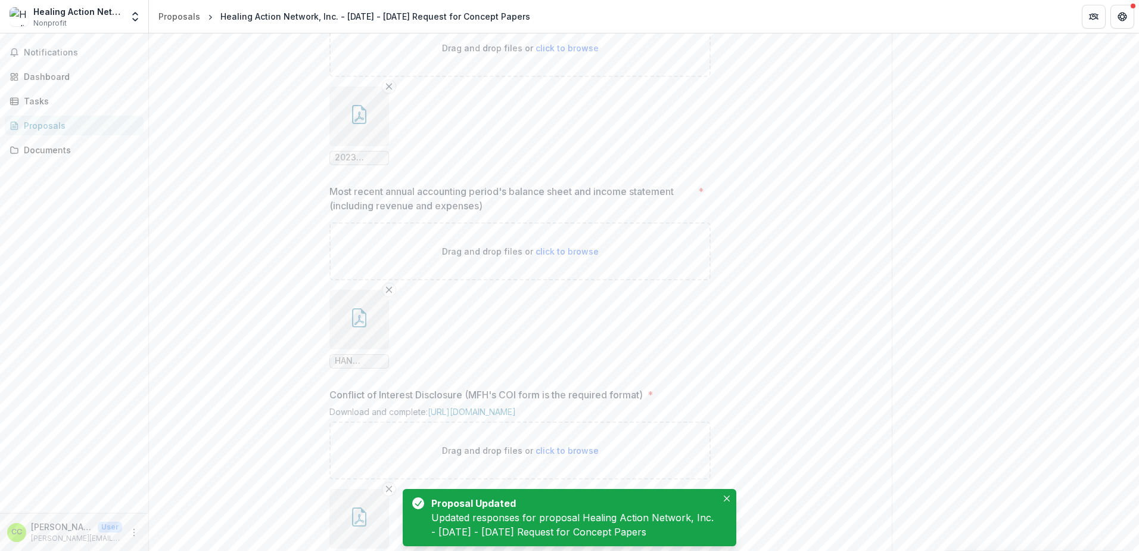
scroll to position [1263, 0]
